Goal: Transaction & Acquisition: Book appointment/travel/reservation

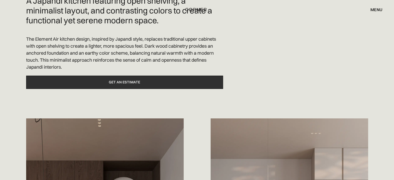
click at [135, 79] on link "Get an estimate" at bounding box center [124, 82] width 197 height 13
click at [138, 82] on link "Get an estimate" at bounding box center [124, 82] width 197 height 13
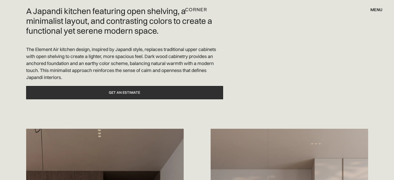
click at [134, 86] on link "Get an estimate" at bounding box center [124, 92] width 197 height 13
click at [164, 86] on link "Get an estimate" at bounding box center [124, 92] width 197 height 13
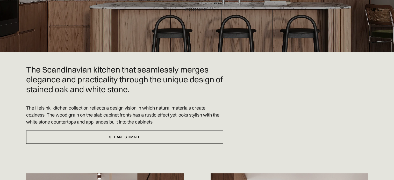
scroll to position [172, 0]
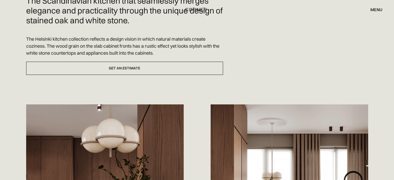
drag, startPoint x: 114, startPoint y: 67, endPoint x: 127, endPoint y: 44, distance: 26.5
click at [114, 67] on link "Get an estimate" at bounding box center [124, 68] width 197 height 13
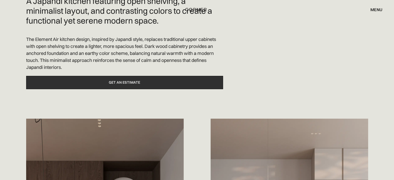
click at [120, 82] on link "Get an estimate" at bounding box center [124, 82] width 197 height 13
